Goal: Task Accomplishment & Management: Manage account settings

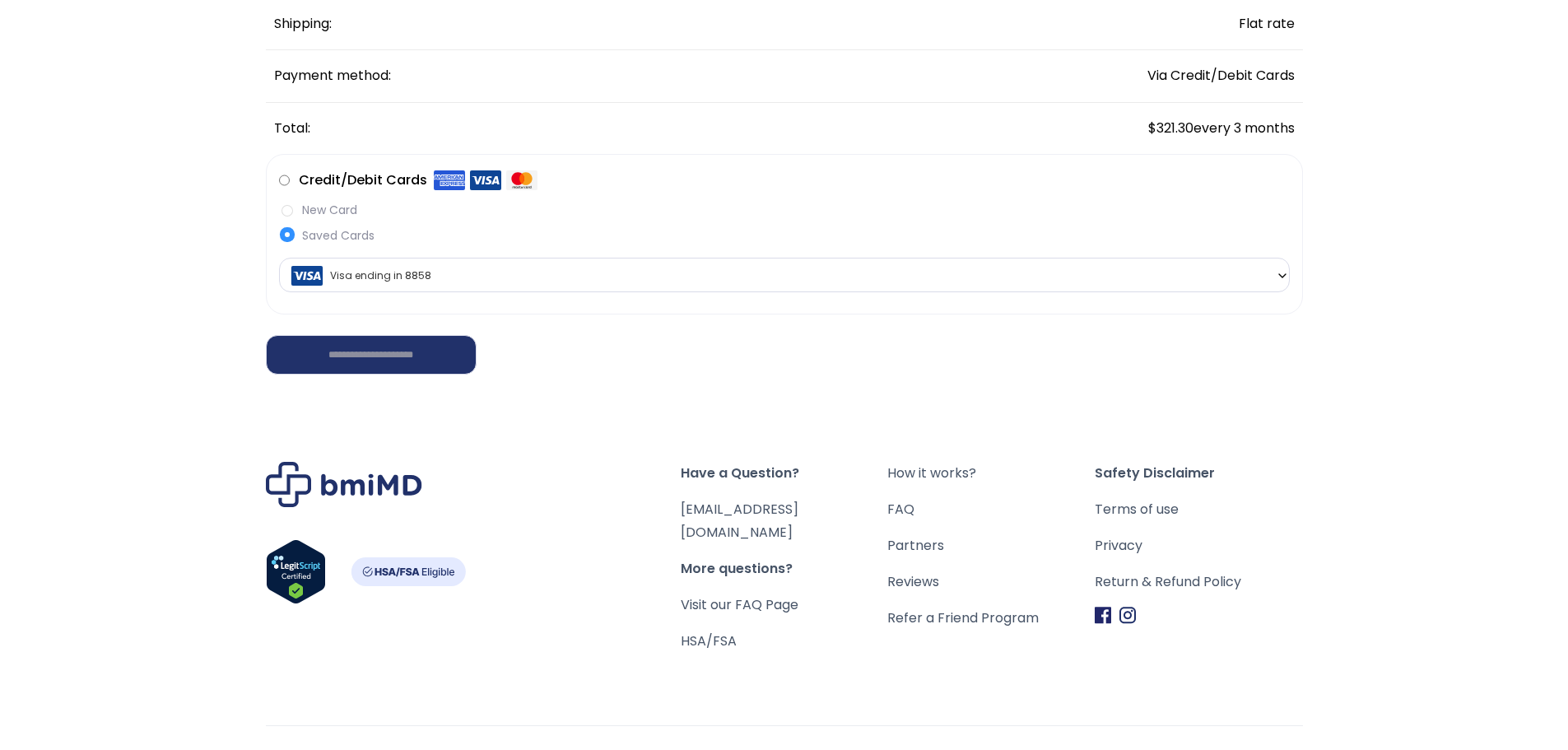
scroll to position [427, 0]
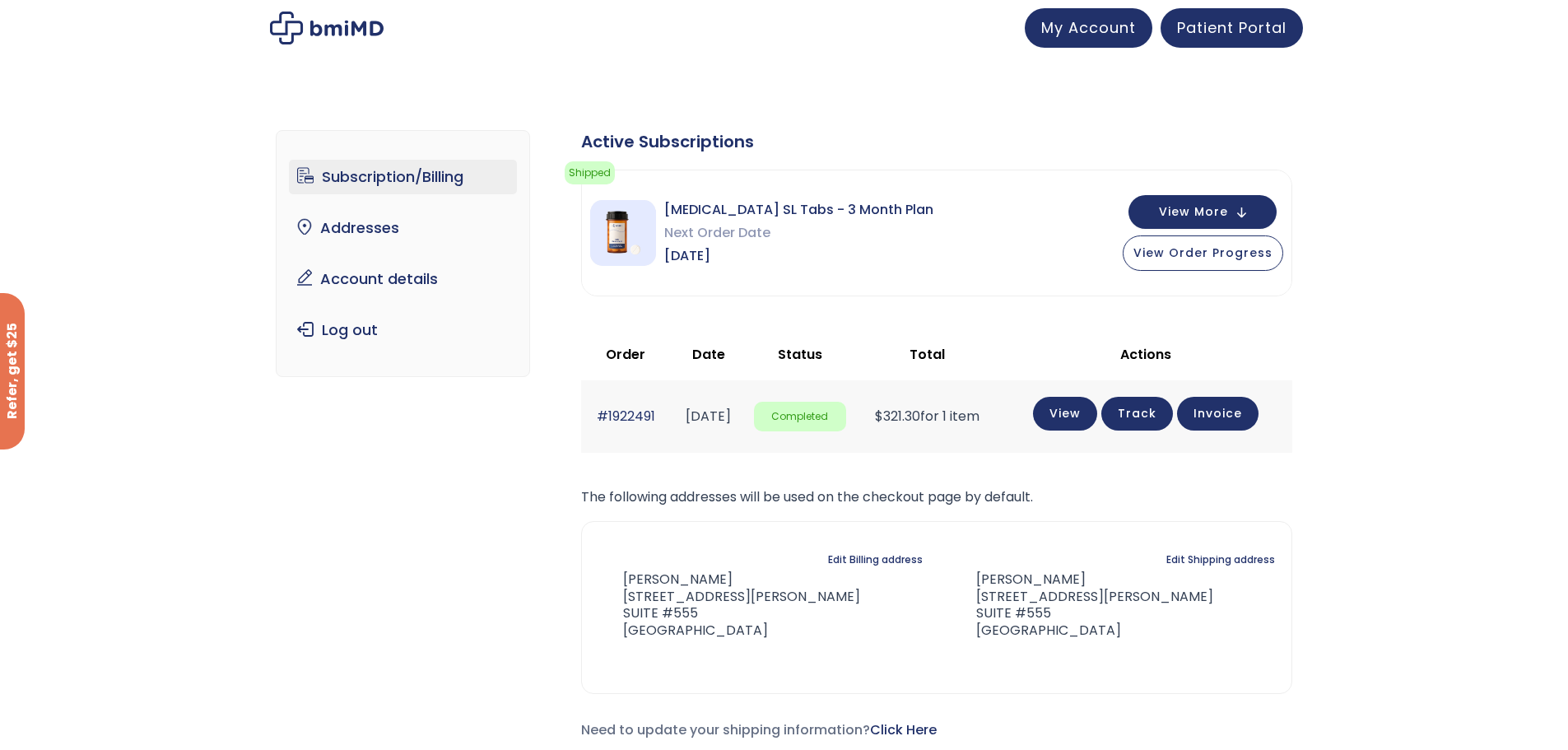
click at [429, 174] on link "Subscription/Billing" at bounding box center [403, 176] width 228 height 34
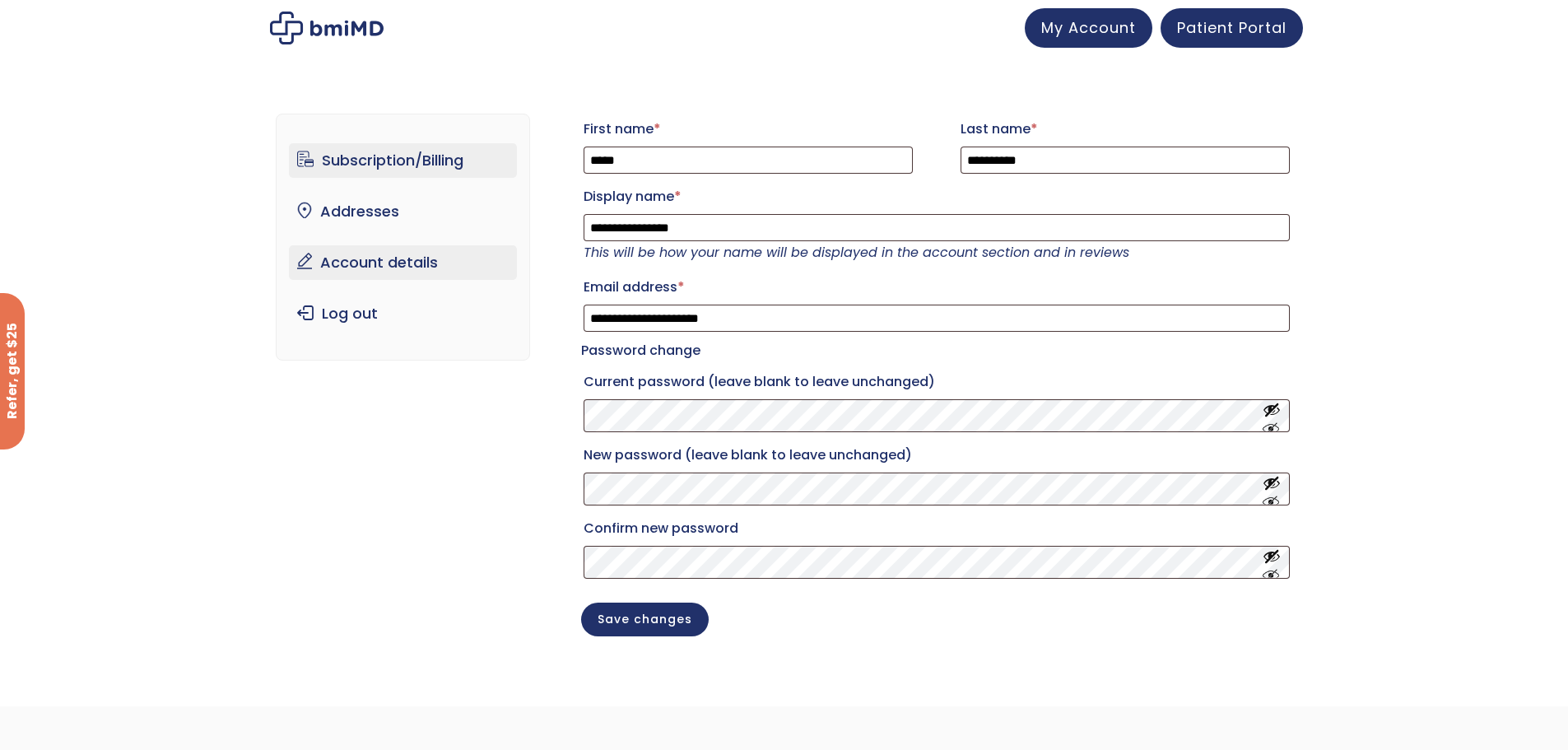
click at [355, 152] on link "Subscription/Billing" at bounding box center [403, 160] width 228 height 34
